Goal: Check status

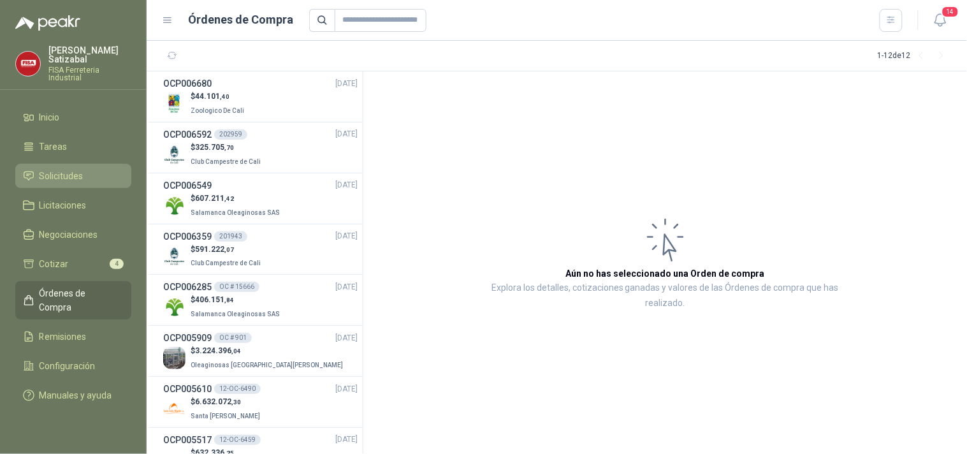
click at [84, 169] on li "Solicitudes" at bounding box center [73, 176] width 101 height 14
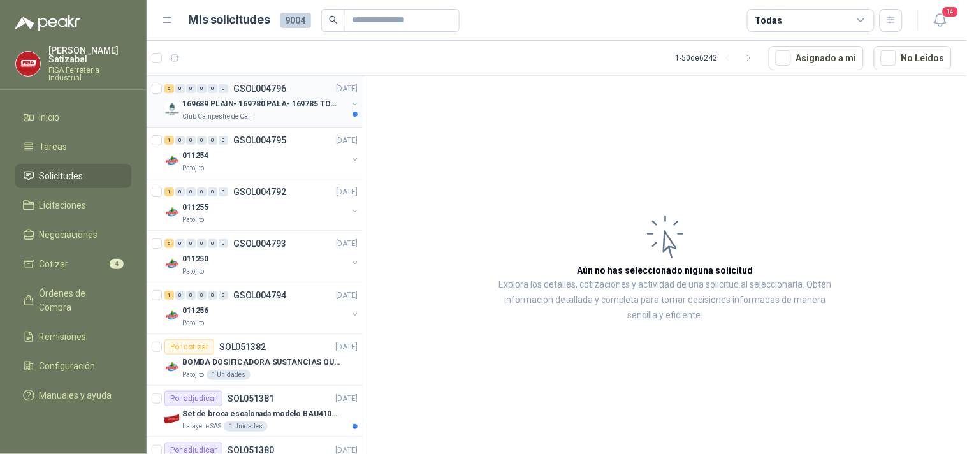
click at [243, 90] on p "GSOL004796" at bounding box center [259, 88] width 53 height 9
